Goal: Check status: Check status

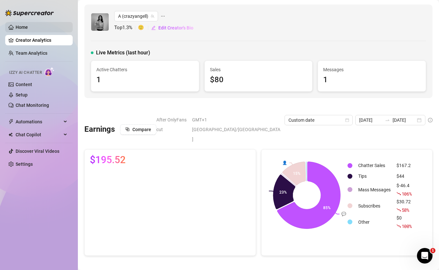
click at [28, 25] on link "Home" at bounding box center [22, 27] width 12 height 5
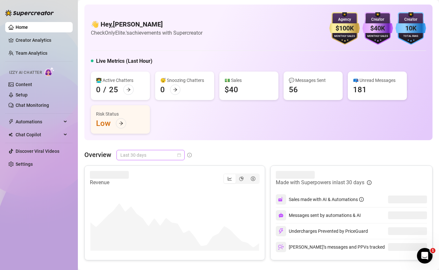
click at [156, 152] on span "Last 30 days" at bounding box center [150, 155] width 60 height 10
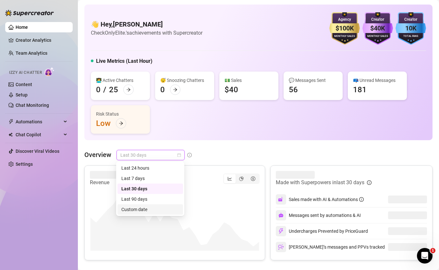
click at [154, 209] on div "Custom date" at bounding box center [150, 209] width 58 height 7
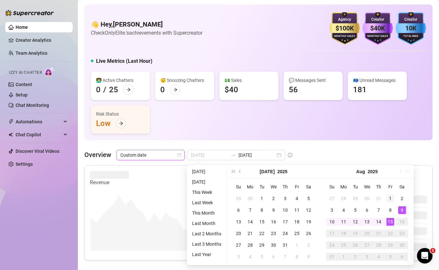
type input "[DATE]"
click at [390, 195] on div "1" at bounding box center [390, 199] width 8 height 8
type input "[DATE]"
click at [388, 220] on div "15" at bounding box center [390, 222] width 8 height 8
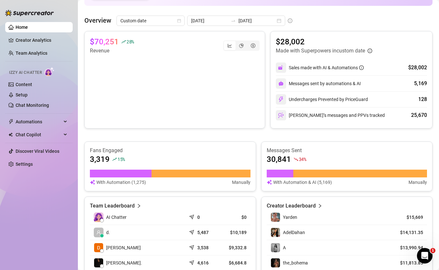
scroll to position [84, 0]
